Goal: Information Seeking & Learning: Learn about a topic

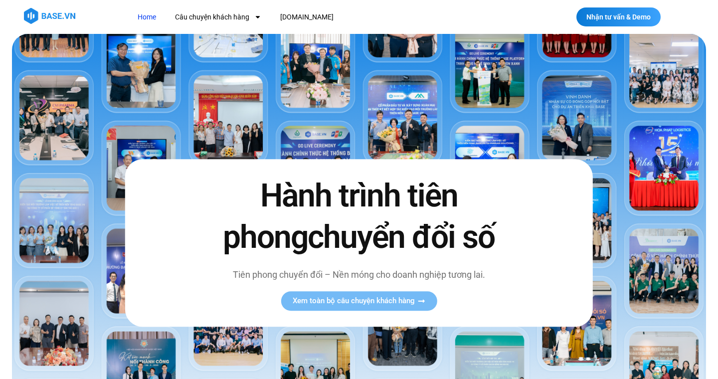
scroll to position [7, 0]
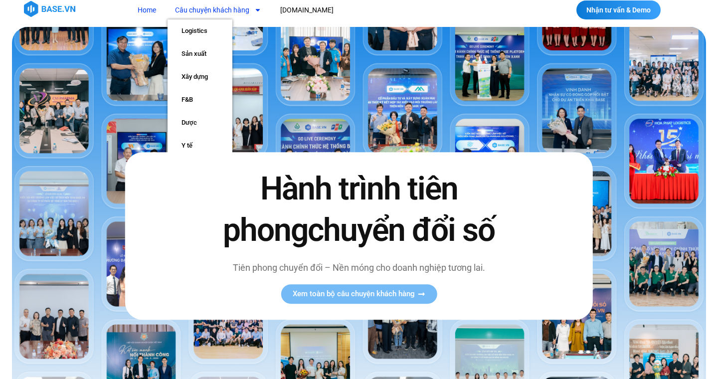
click at [244, 11] on link "Câu chuyện khách hàng" at bounding box center [218, 10] width 101 height 18
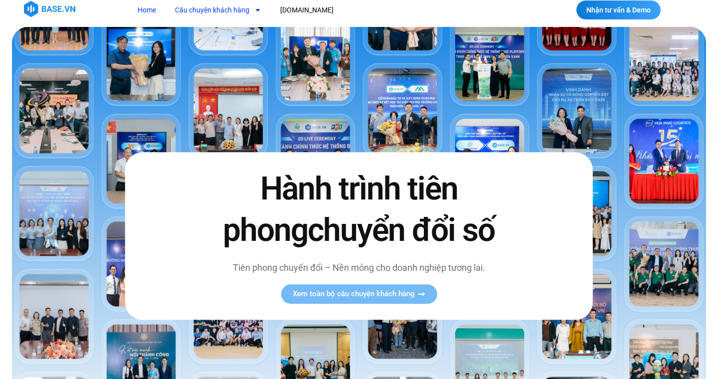
click at [244, 11] on link "Câu chuyện khách hàng" at bounding box center [218, 10] width 101 height 18
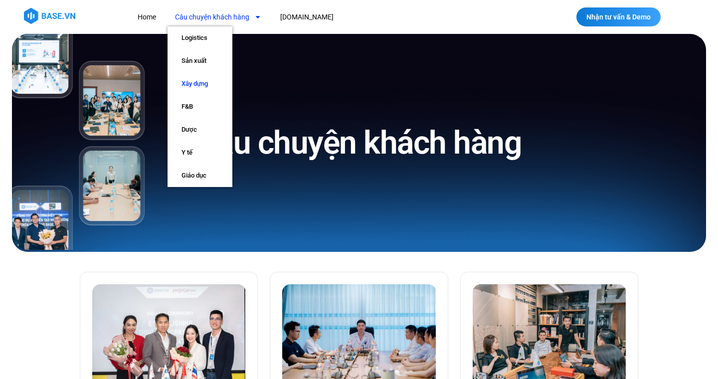
click at [203, 83] on link "Xây dựng" at bounding box center [200, 83] width 65 height 23
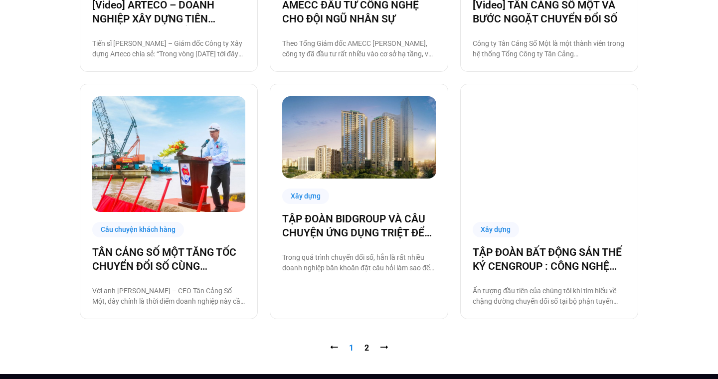
scroll to position [910, 0]
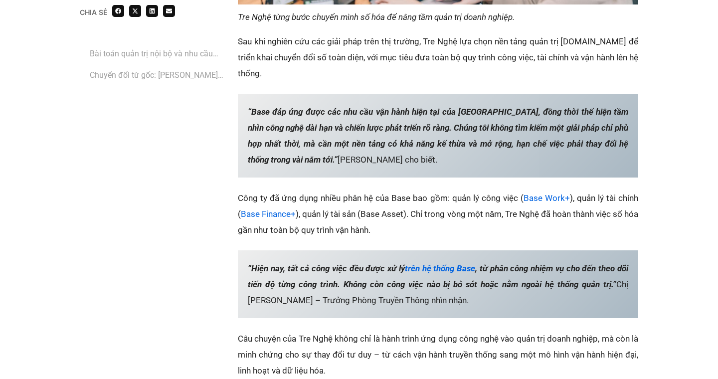
scroll to position [1853, 0]
